Goal: Information Seeking & Learning: Ask a question

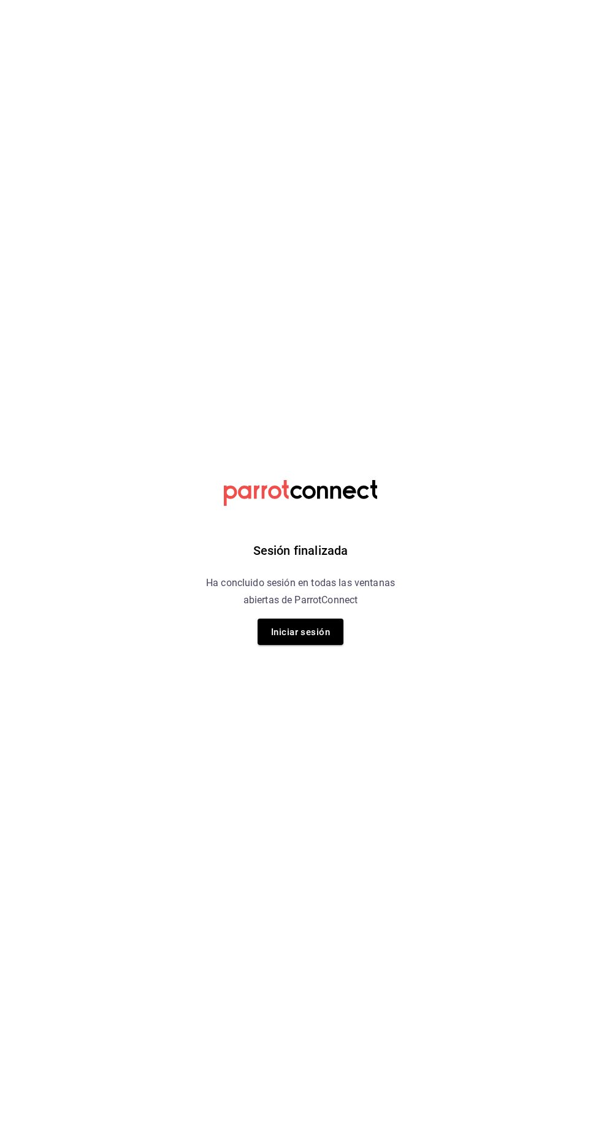
click at [314, 636] on font "Iniciar sesión" at bounding box center [300, 631] width 59 height 11
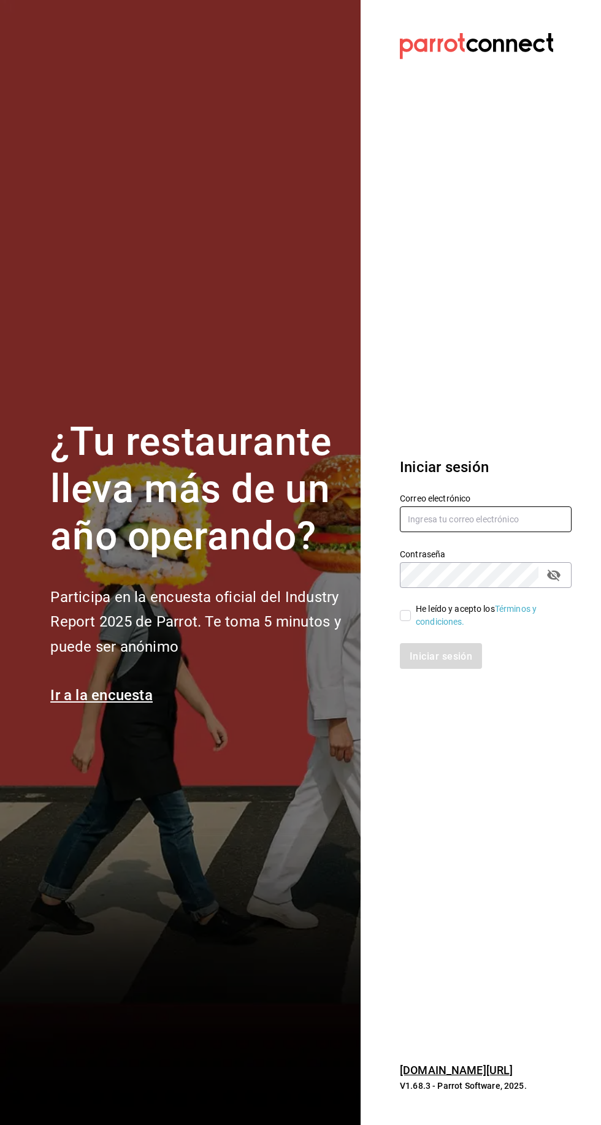
click at [451, 532] on input "text" at bounding box center [486, 519] width 172 height 26
type input "irvmgm@gmail.com"
click at [408, 621] on input "He leído y acepto los Términos y condiciones." at bounding box center [405, 615] width 11 height 11
checkbox input "true"
click at [460, 661] on font "Iniciar sesión" at bounding box center [441, 656] width 63 height 12
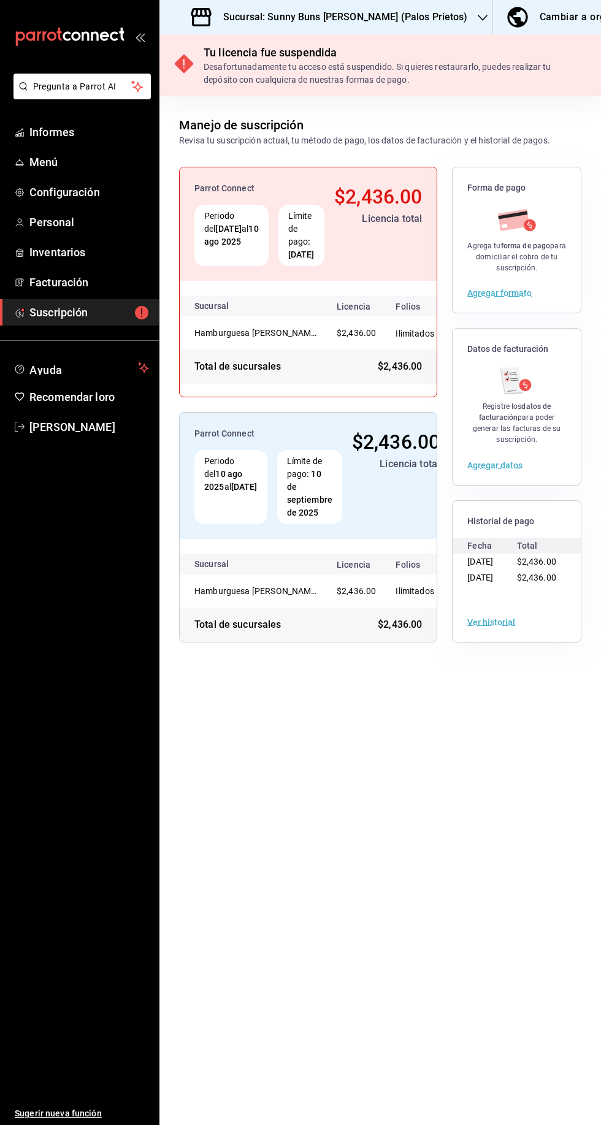
click at [414, 13] on font "Sucursal: Sunny Buns Burger (Palos Prietos)" at bounding box center [345, 17] width 245 height 12
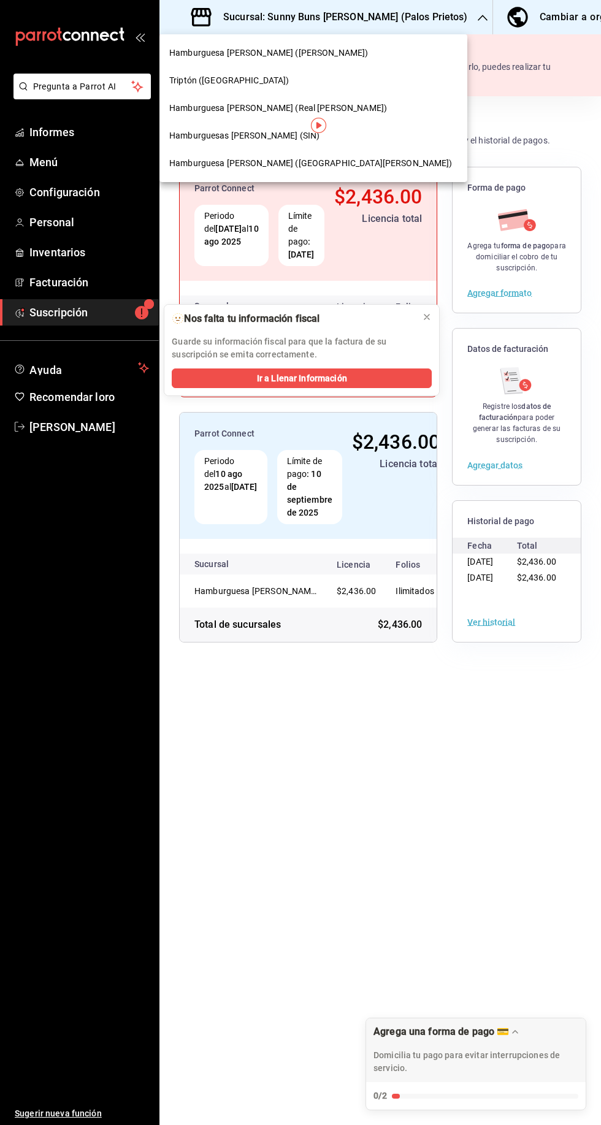
click at [315, 108] on font "Hamburguesa [PERSON_NAME] (Real [PERSON_NAME])" at bounding box center [278, 108] width 218 height 10
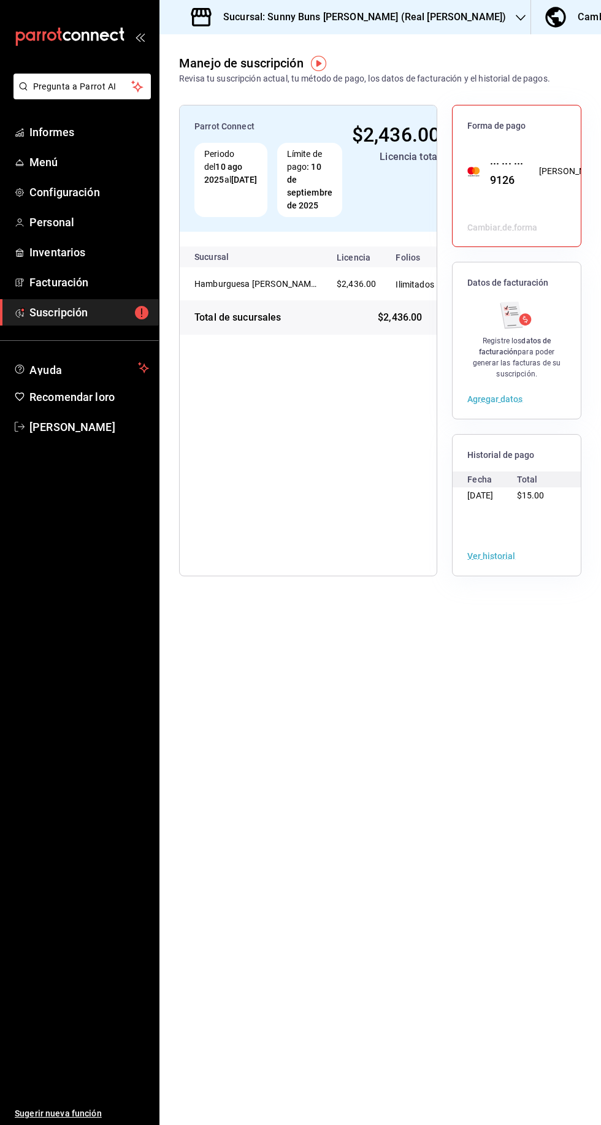
click at [20, 191] on icon "carpetas de buzón" at bounding box center [20, 193] width 10 height 10
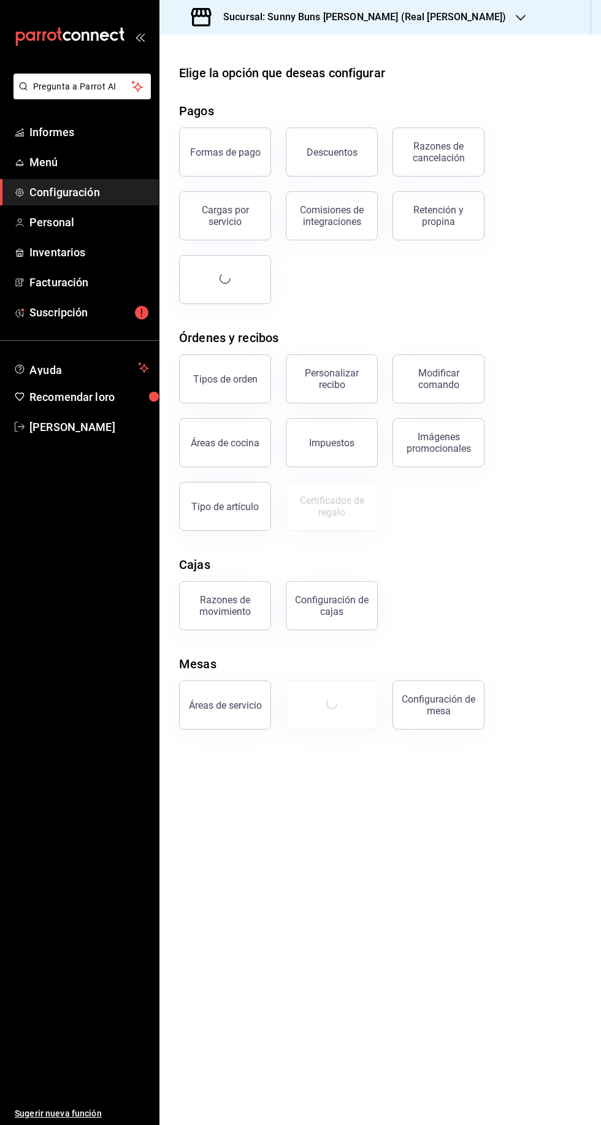
click at [34, 133] on font "Informes" at bounding box center [51, 132] width 45 height 13
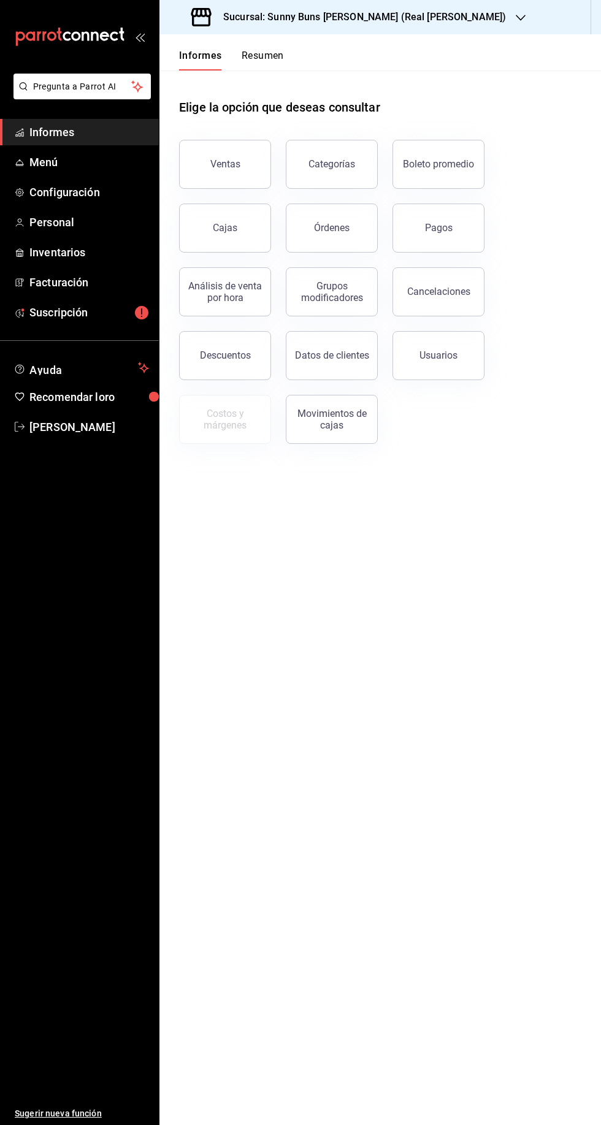
click at [20, 191] on icon "carpetas de buzón" at bounding box center [20, 193] width 10 height 10
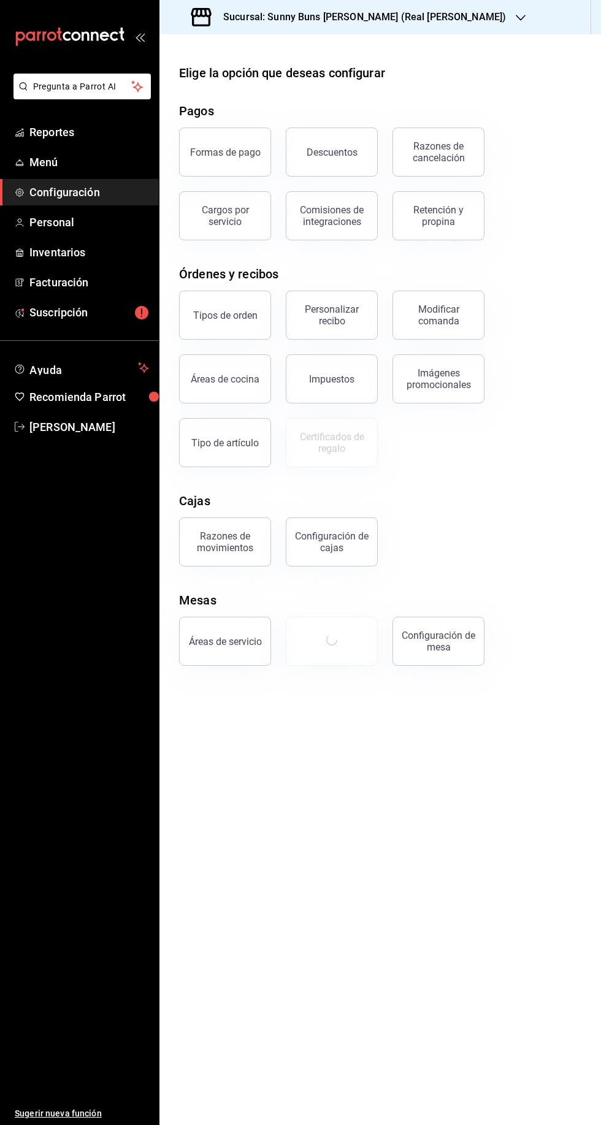
click at [42, 162] on span "Menú" at bounding box center [89, 162] width 120 height 17
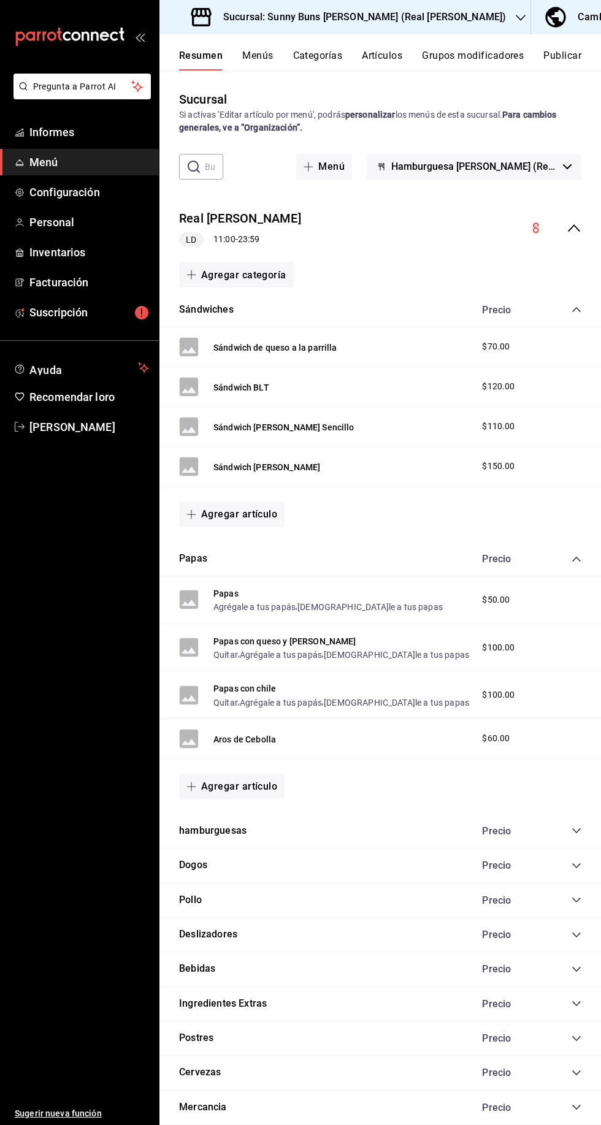
click at [197, 307] on font "Sándwiches" at bounding box center [206, 309] width 55 height 12
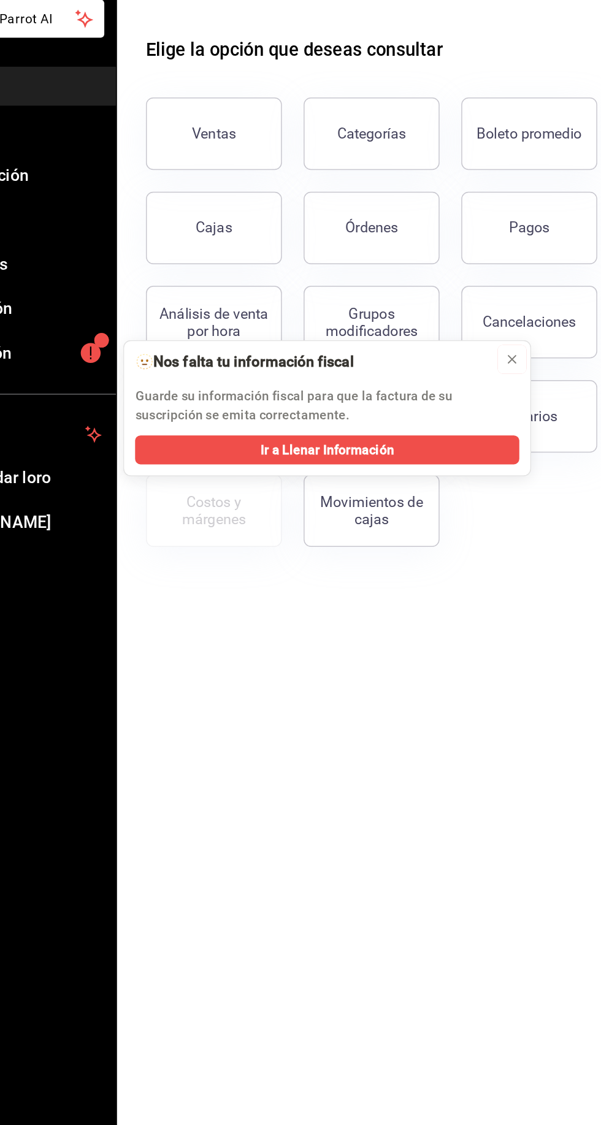
click at [427, 317] on icon at bounding box center [426, 316] width 5 height 5
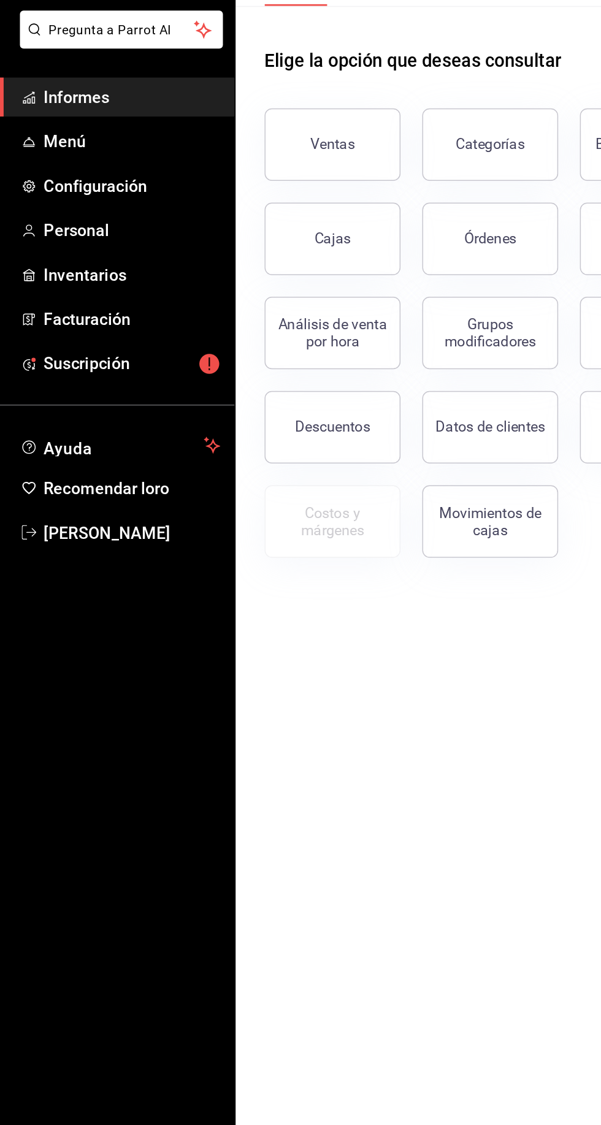
click at [92, 161] on span "Menú" at bounding box center [89, 162] width 120 height 17
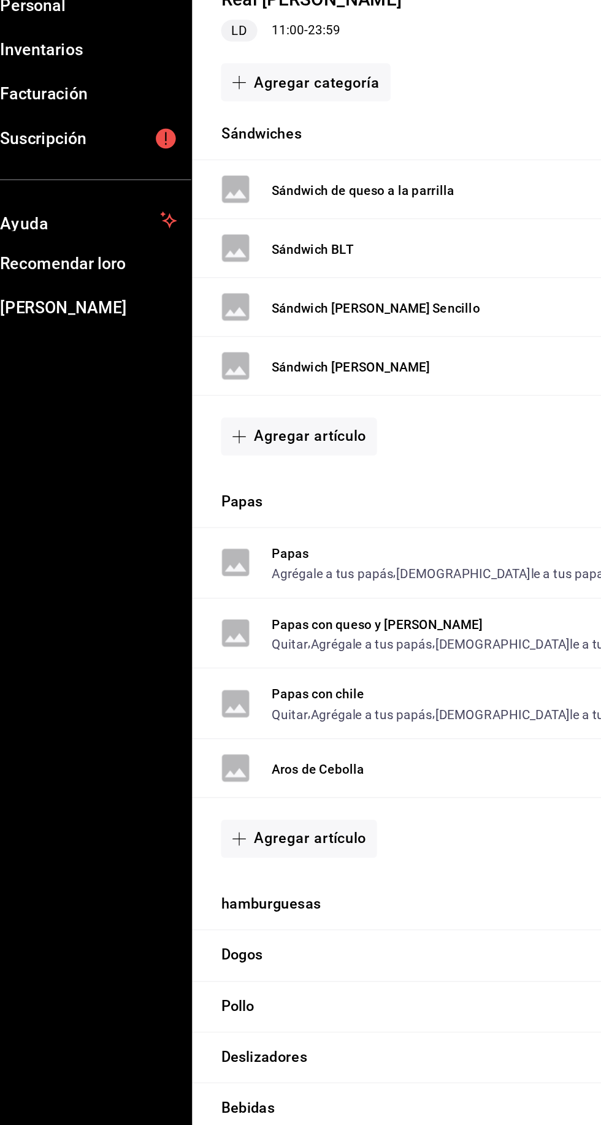
click at [210, 308] on font "Sándwiches" at bounding box center [206, 309] width 55 height 12
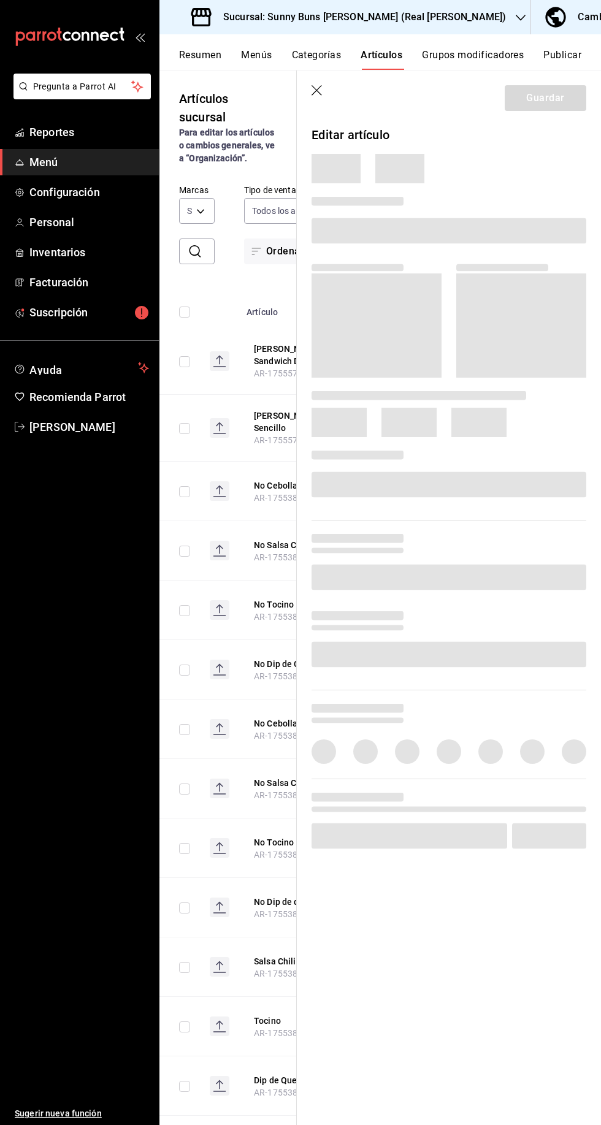
type input "d91c5a94-b25e-4b0e-a9a0-40f19207d259,d182da17-87ef-451a-bfb1-1bafc7fc0f09,68356…"
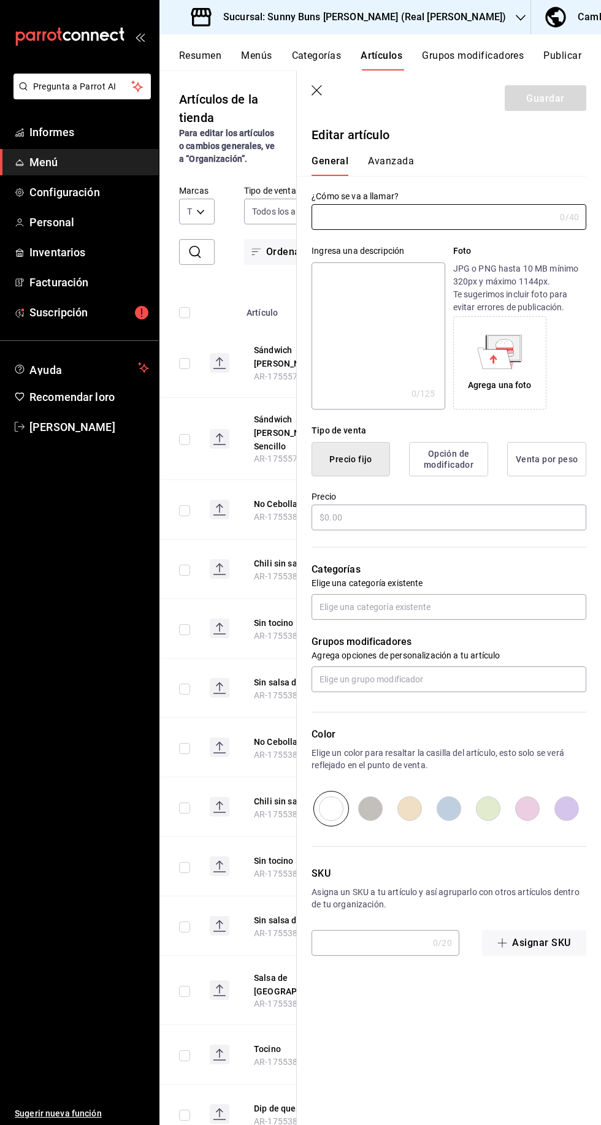
type input "70ab78f3-e4ca-41bf-bc36-c6ab0bcb033c"
type input "Latte caramel"
type input "AR-1753056971329"
type input "$0.00"
click at [315, 89] on icon "button" at bounding box center [316, 90] width 10 height 10
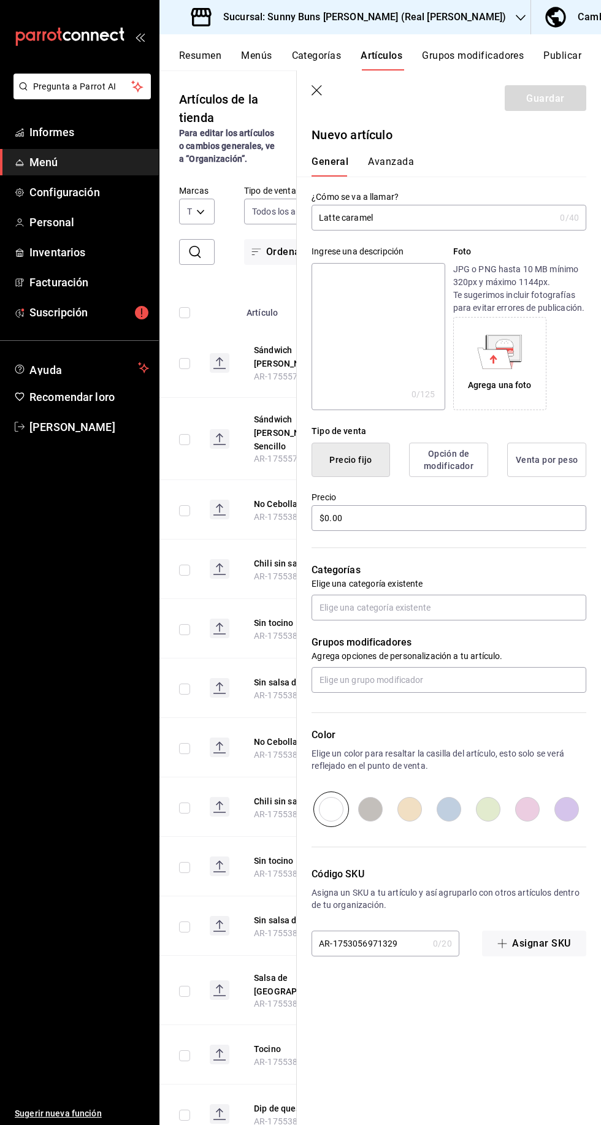
click at [97, 30] on icon "carpetas de buzón" at bounding box center [70, 37] width 110 height 18
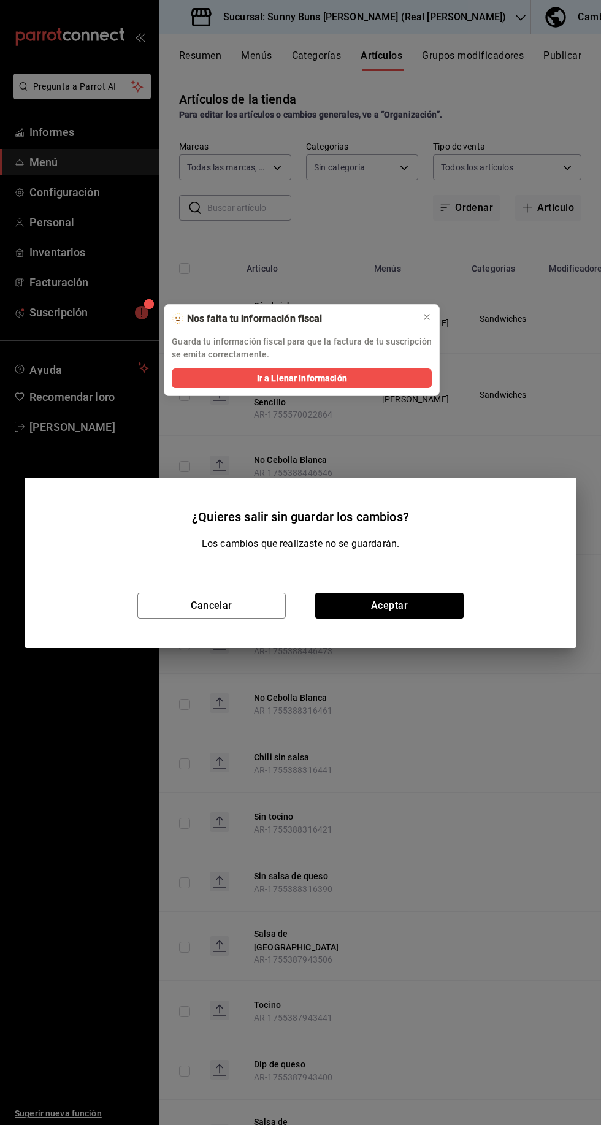
click at [270, 138] on div "¿Quieres salir sin guardar los cambios? Los cambios que realizaste no se guarda…" at bounding box center [300, 562] width 601 height 1125
click at [222, 598] on button "Cancelar" at bounding box center [211, 606] width 148 height 26
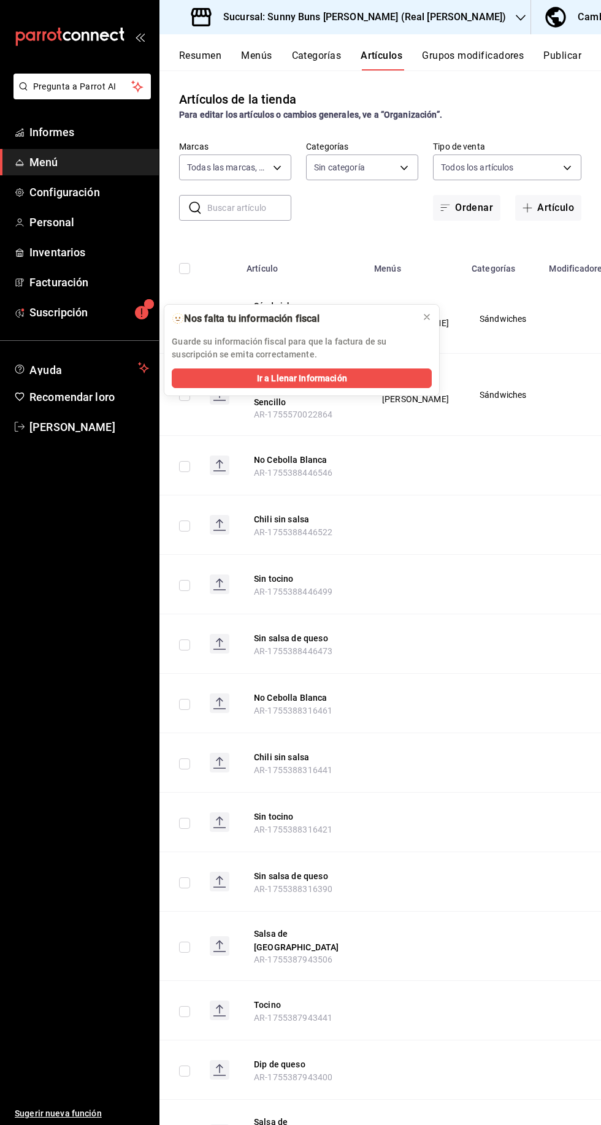
click at [479, 314] on font "Sándwiches" at bounding box center [502, 319] width 47 height 10
click at [93, 218] on span "Personal" at bounding box center [89, 222] width 120 height 17
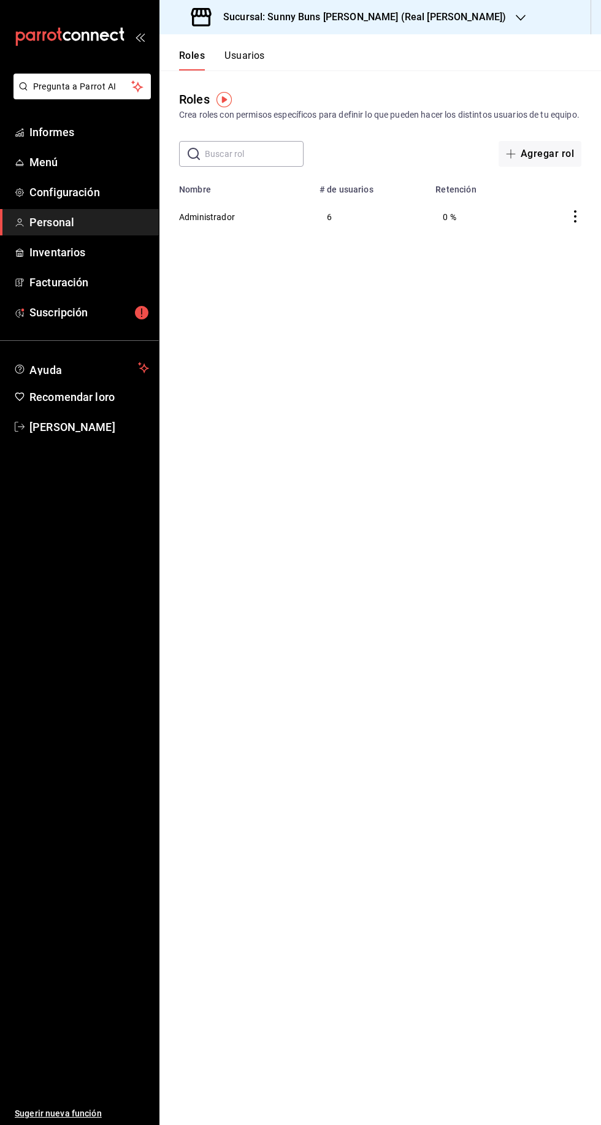
click at [103, 189] on span "Configuración" at bounding box center [89, 192] width 120 height 17
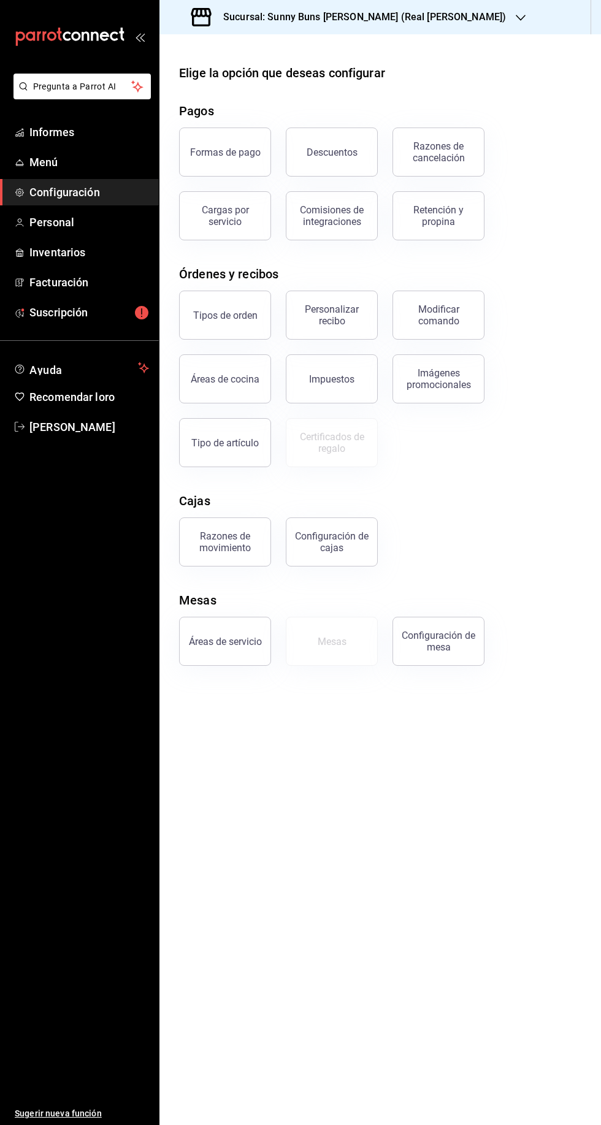
click at [91, 140] on span "Informes" at bounding box center [89, 132] width 120 height 17
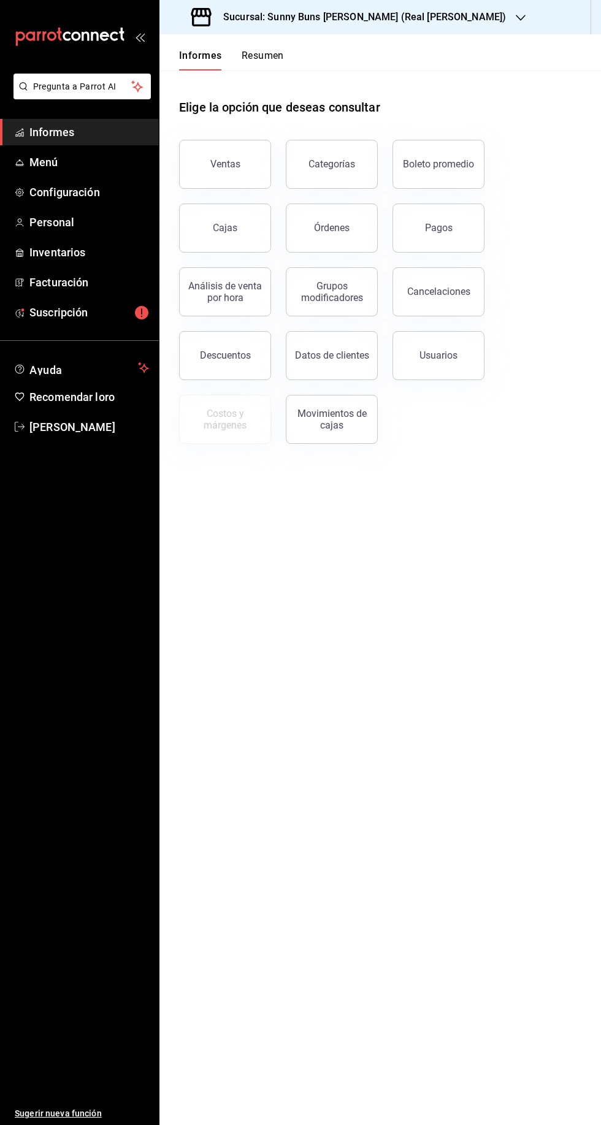
click at [78, 82] on font "Pregunta a Parrot AI" at bounding box center [74, 87] width 83 height 10
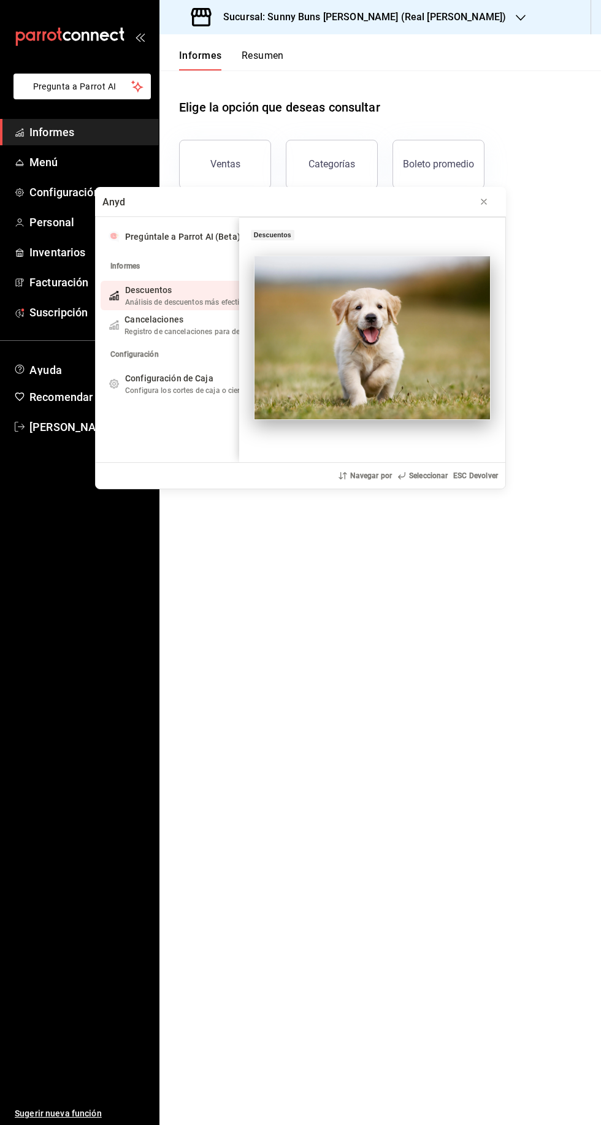
type input "Anyd"
click at [487, 197] on div "barra de progreso" at bounding box center [484, 202] width 10 height 12
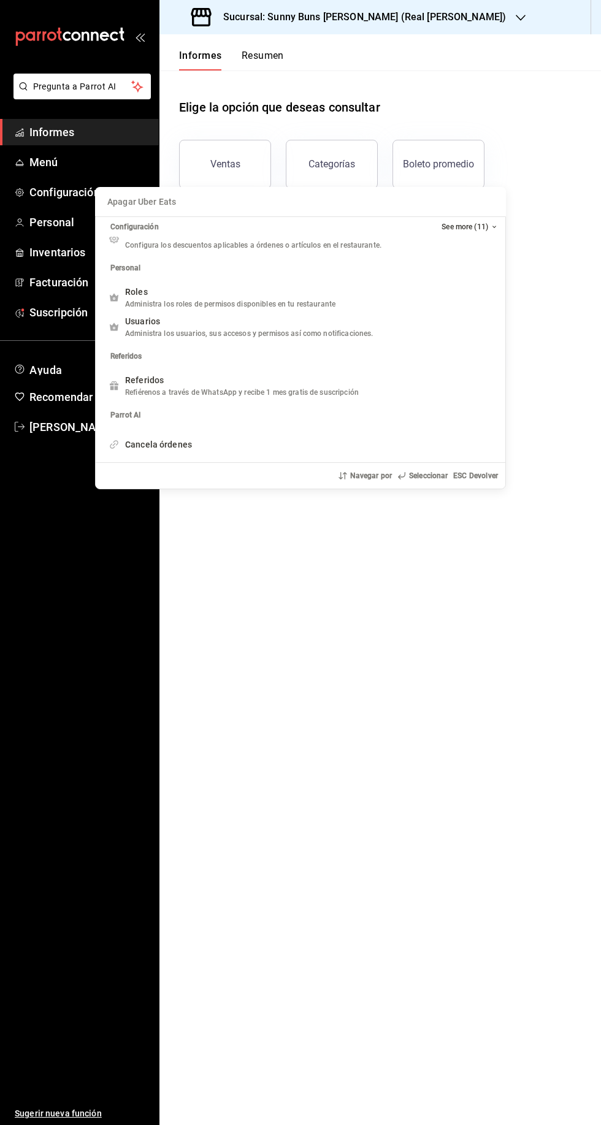
scroll to position [5, 0]
click at [442, 626] on div "¿Dónde puedo encontrar mis ventas? Configuración See more (11) Ventas Venta de …" at bounding box center [300, 562] width 601 height 1125
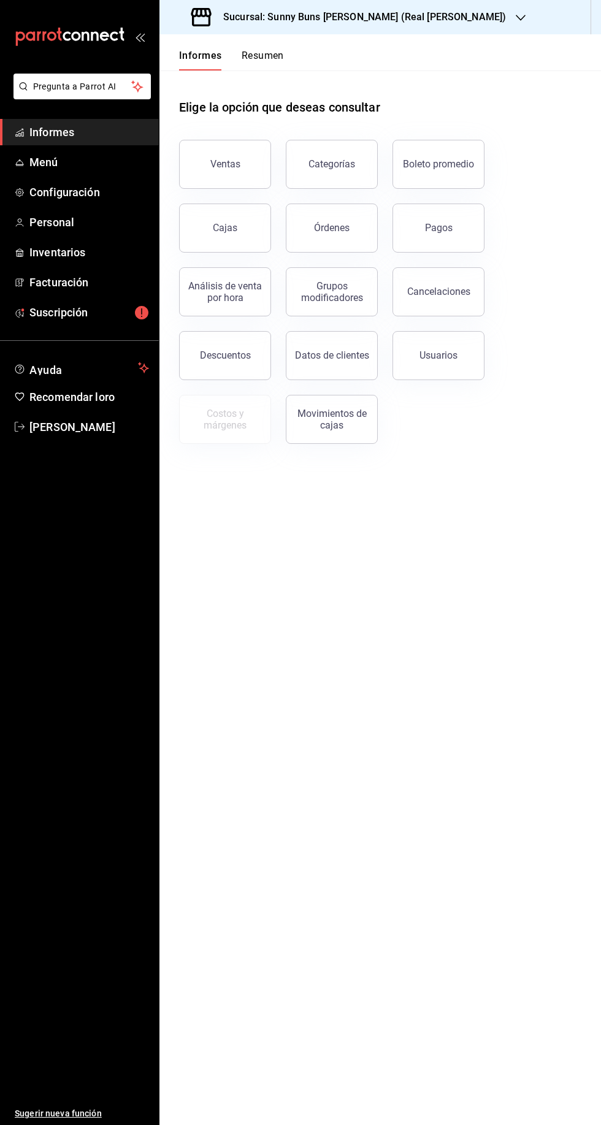
click at [412, 658] on main "Elige la opción que deseas consultar Ventas Categorías Boleto promedio Cajas Ór…" at bounding box center [379, 597] width 441 height 1054
